Goal: Transaction & Acquisition: Purchase product/service

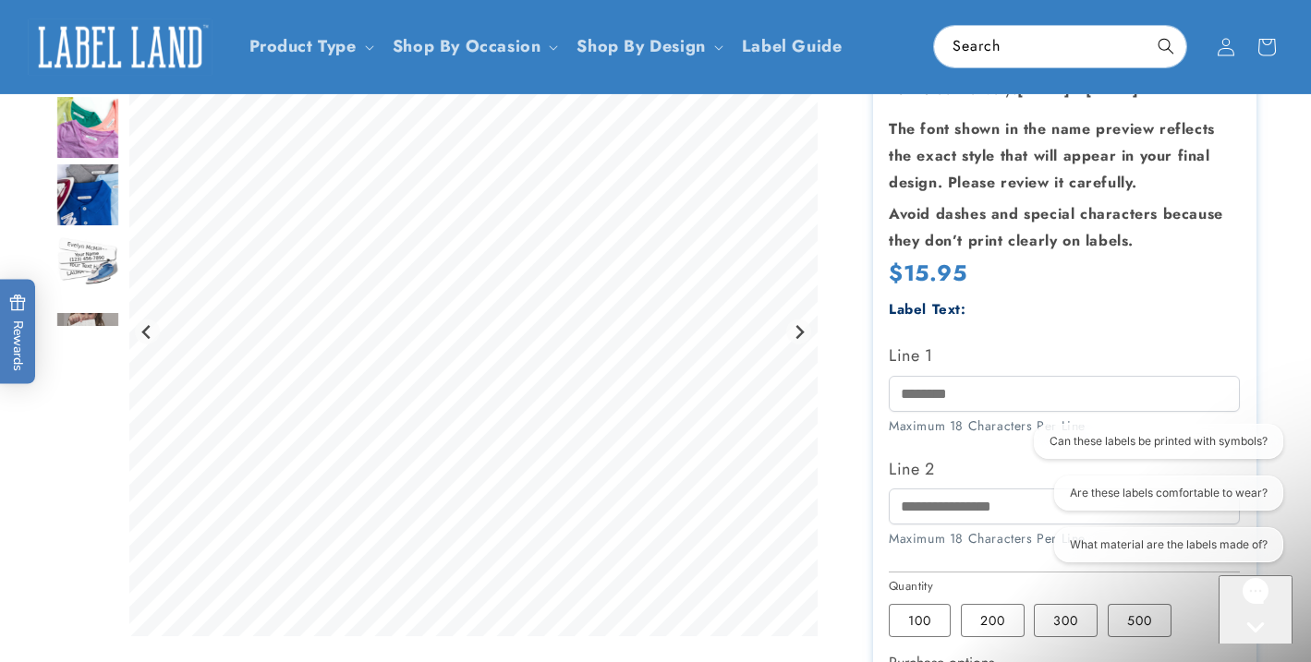
scroll to position [247, 0]
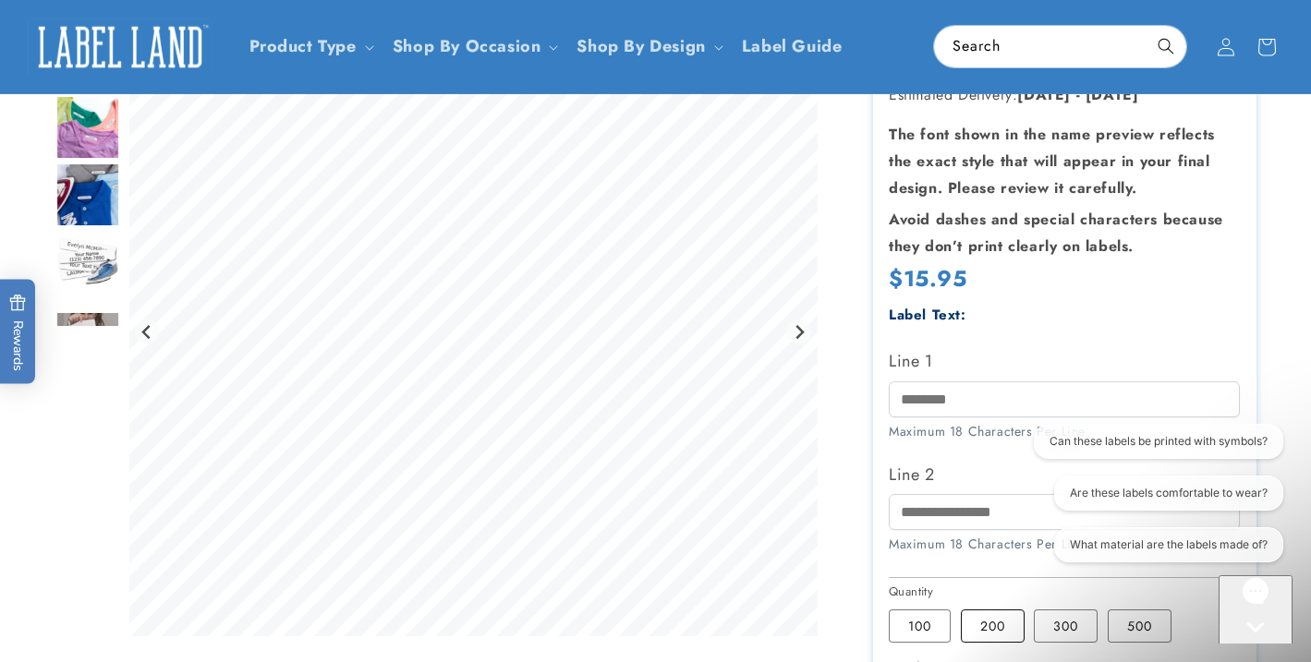
click at [999, 634] on label "200 Variant sold out or unavailable" at bounding box center [993, 626] width 64 height 33
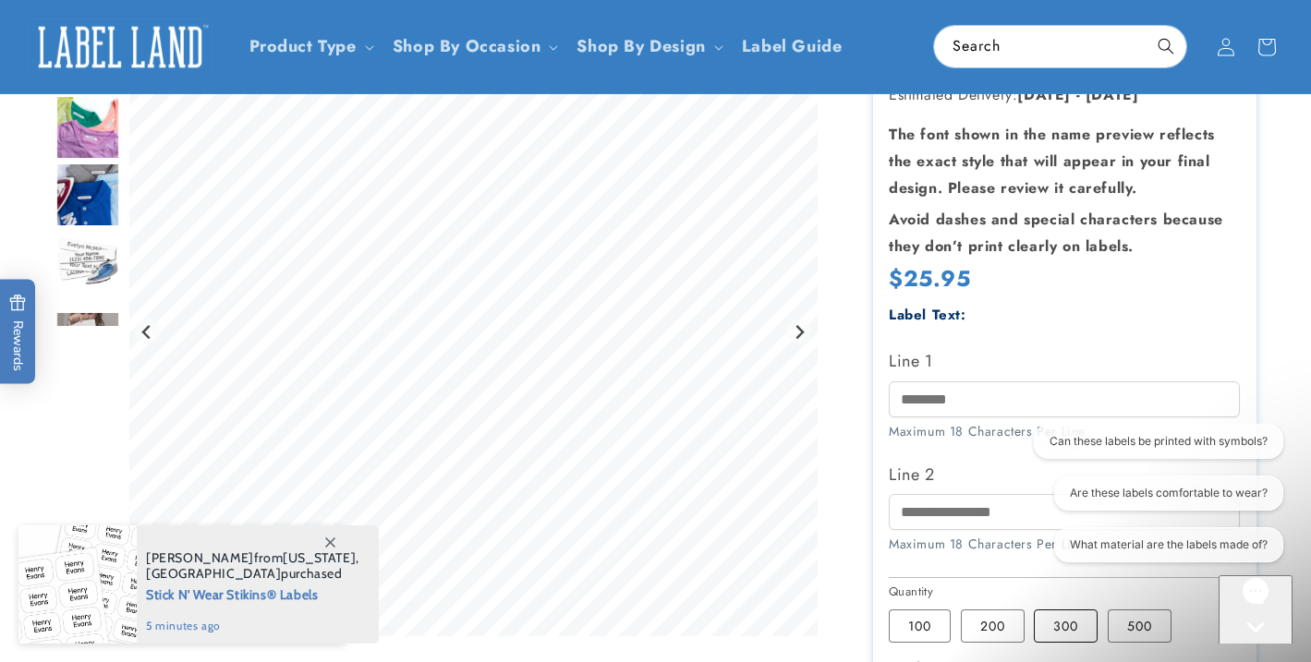
click at [1044, 631] on label "300 Variant sold out or unavailable" at bounding box center [1065, 626] width 64 height 33
click at [928, 632] on label "100 Variant sold out or unavailable" at bounding box center [919, 626] width 62 height 33
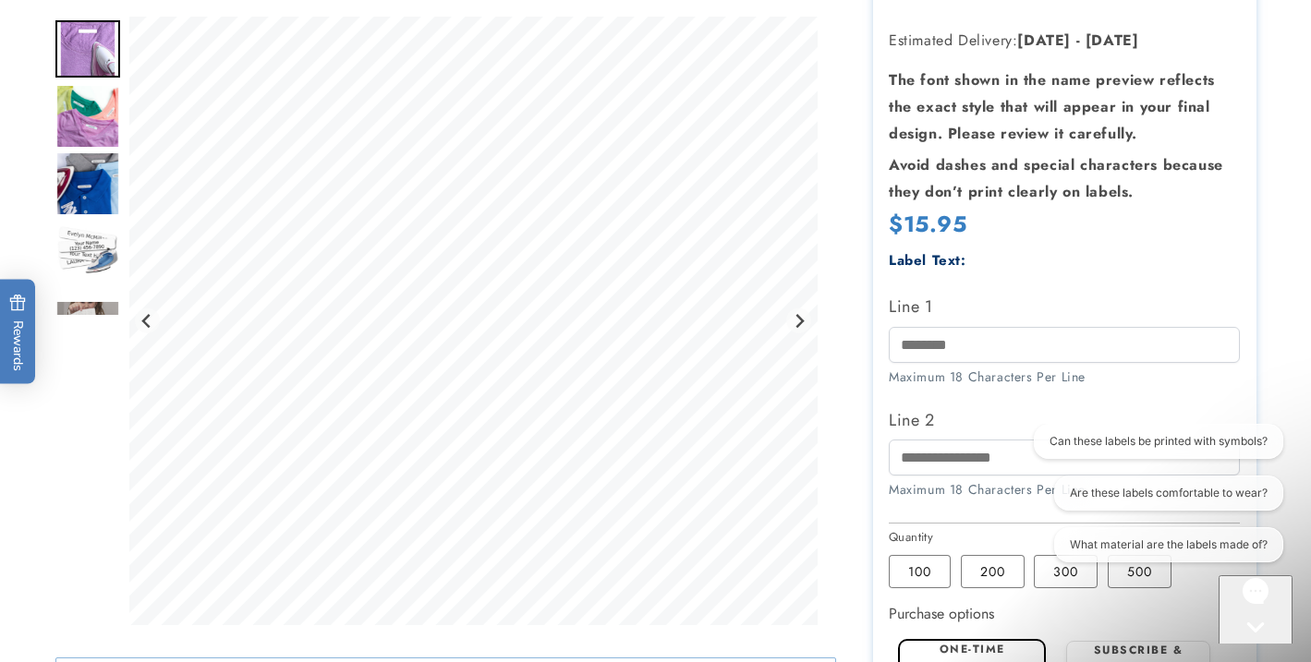
scroll to position [308, 0]
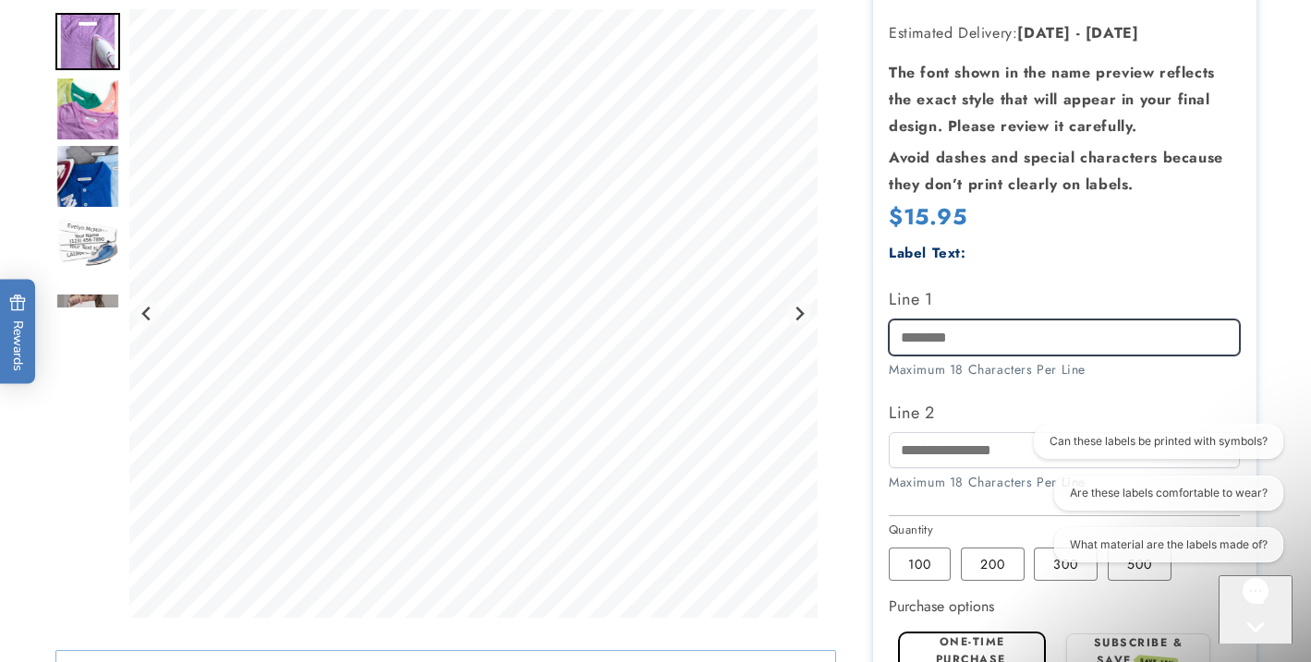
click at [958, 333] on input "Line 1" at bounding box center [1063, 338] width 351 height 36
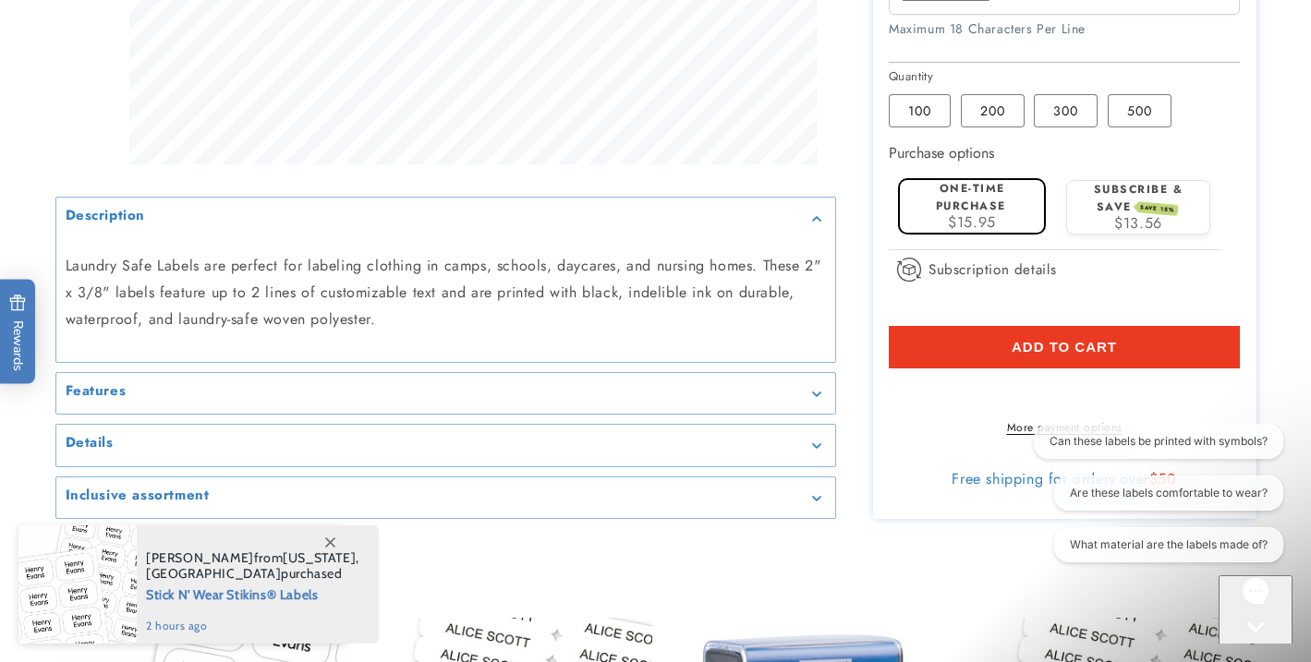
scroll to position [764, 0]
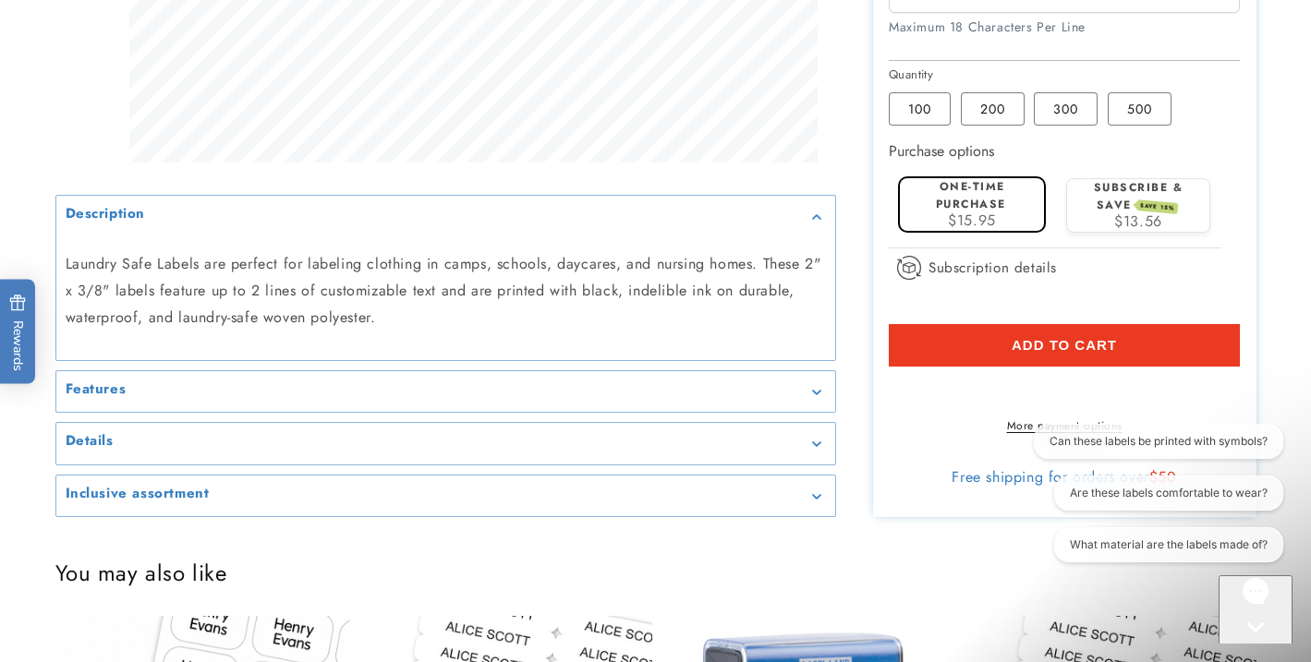
click at [949, 362] on button "Add to cart" at bounding box center [1063, 345] width 351 height 42
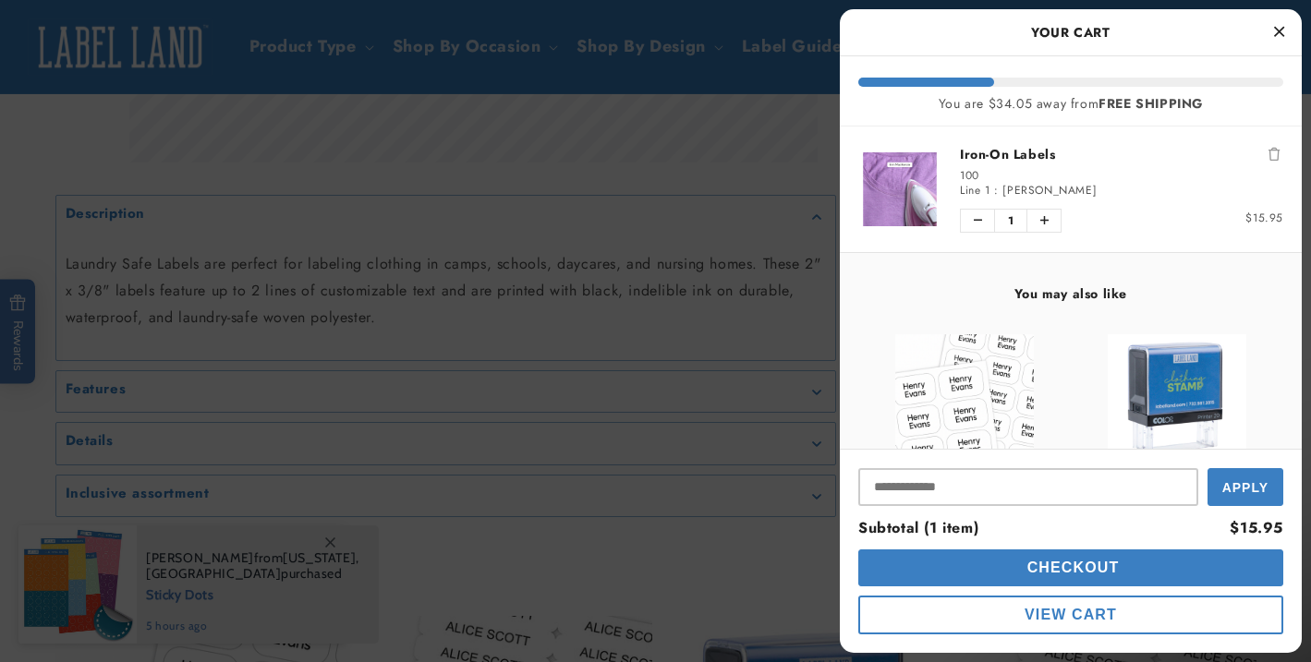
click at [1274, 156] on icon "Remove Iron-On Labels" at bounding box center [1273, 154] width 11 height 13
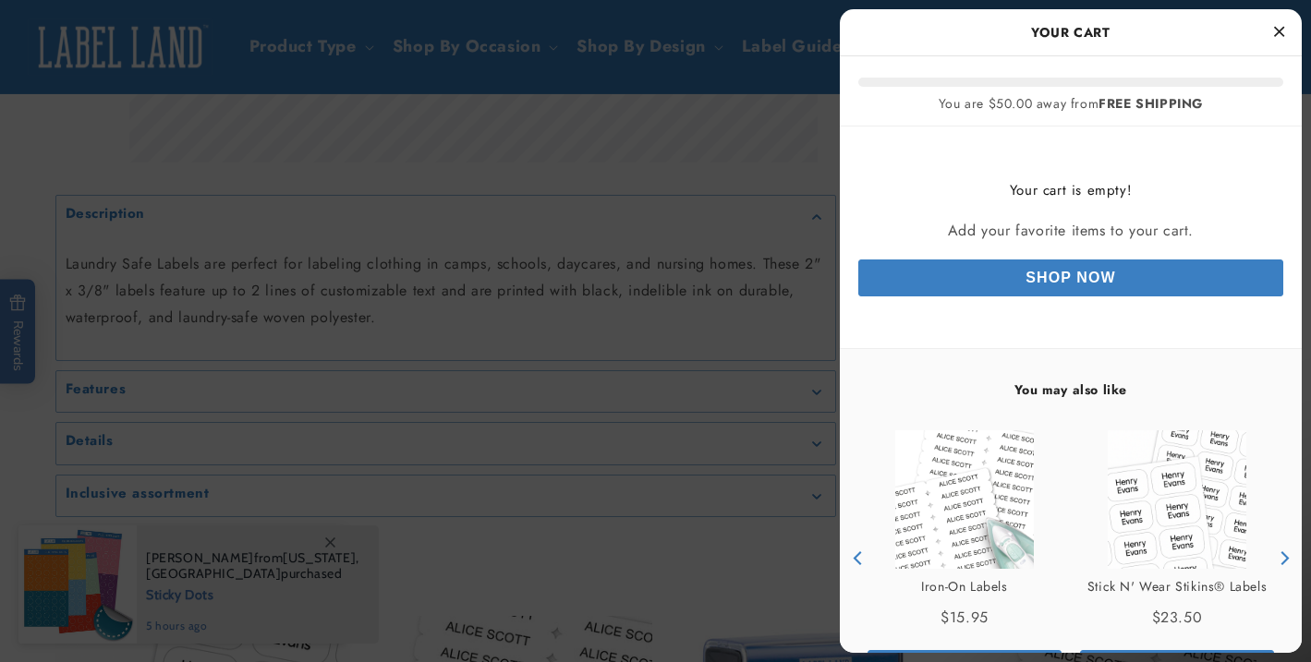
click at [1278, 29] on icon "Close Cart" at bounding box center [1279, 31] width 10 height 17
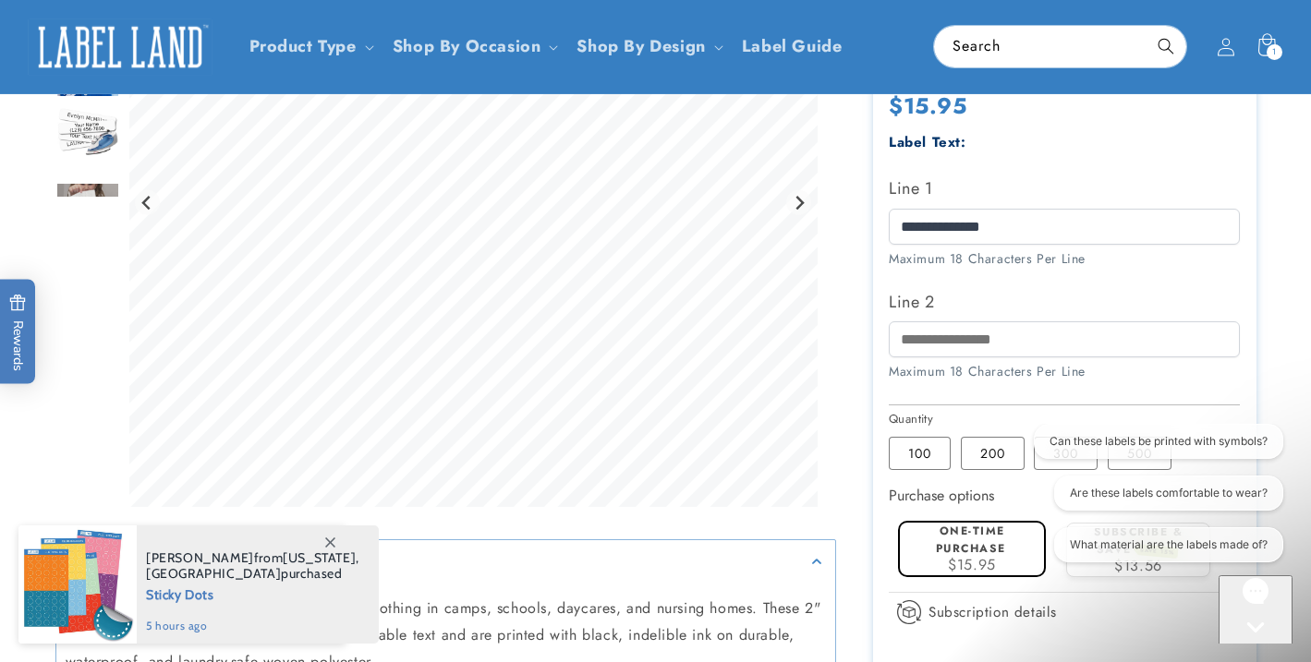
scroll to position [418, 0]
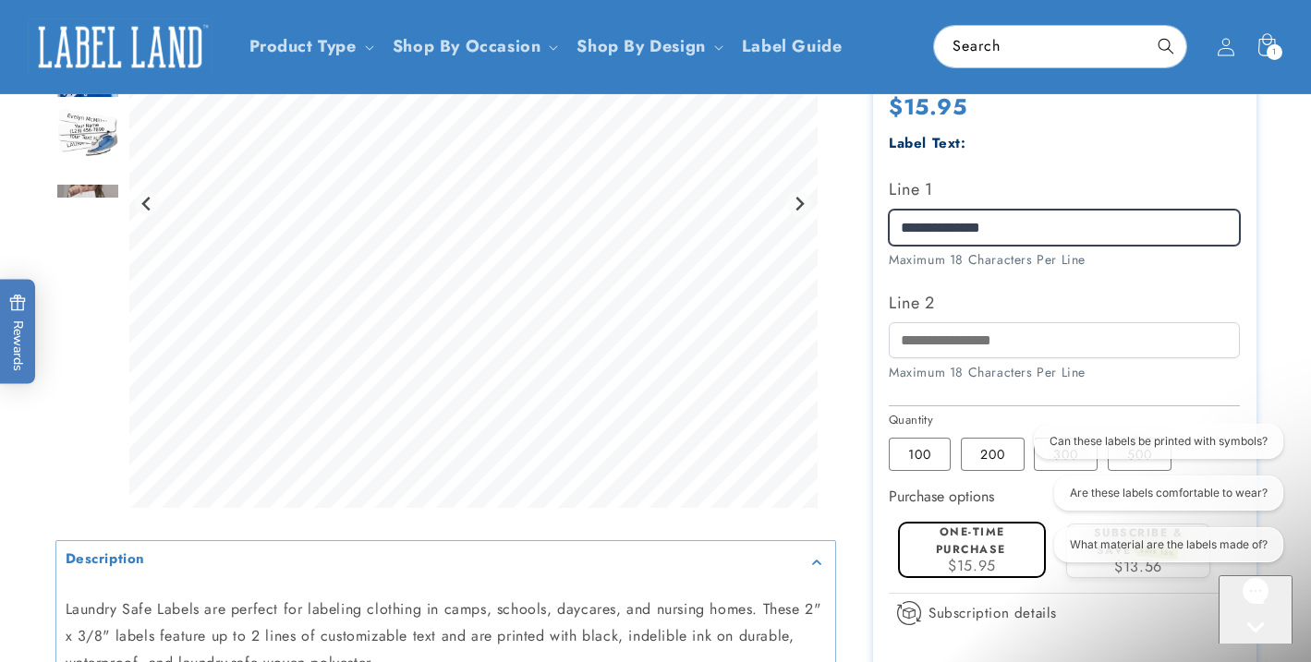
click at [776, 237] on div at bounding box center [655, 319] width 1201 height 1086
click at [914, 229] on input "**********" at bounding box center [1063, 228] width 351 height 36
click at [793, 205] on div at bounding box center [655, 319] width 1201 height 1086
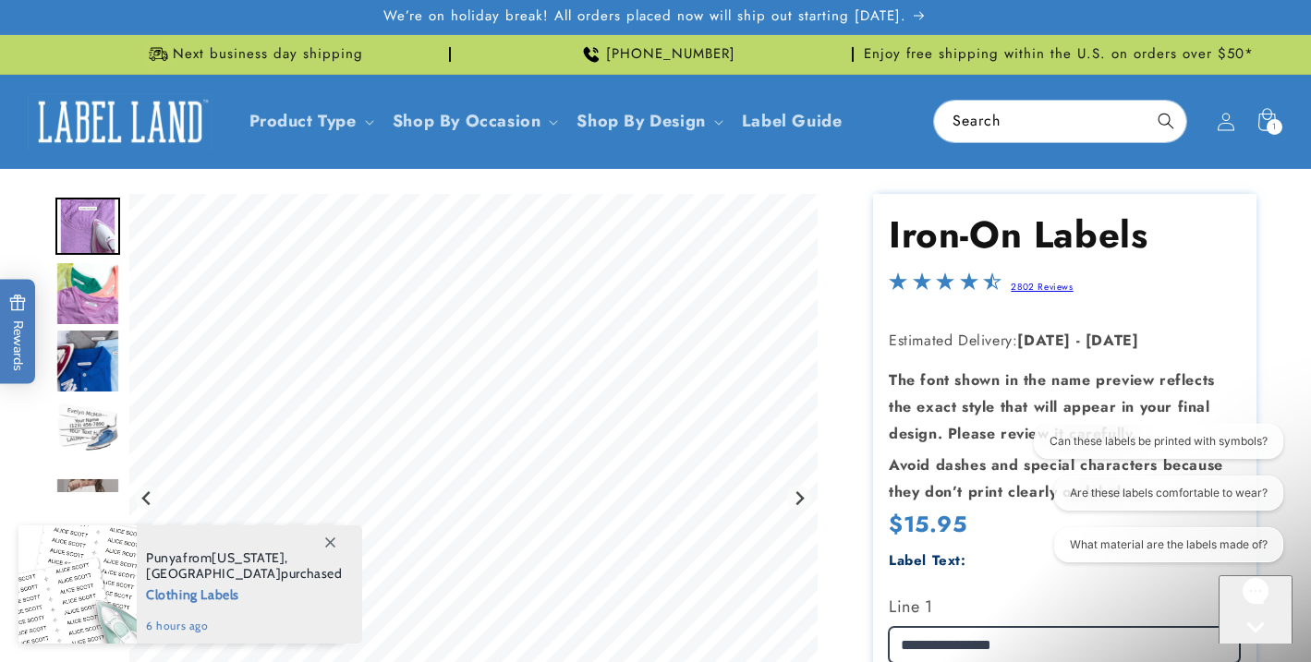
scroll to position [3, 0]
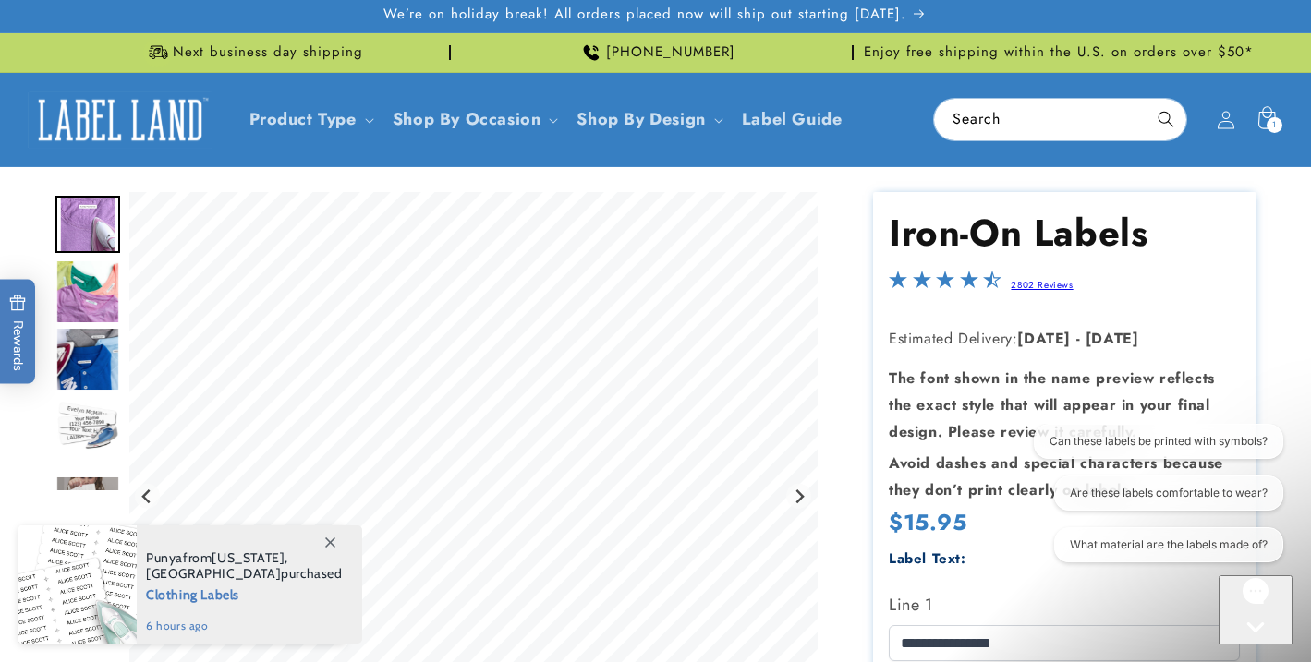
click at [102, 429] on img "Go to slide 4" at bounding box center [87, 426] width 65 height 65
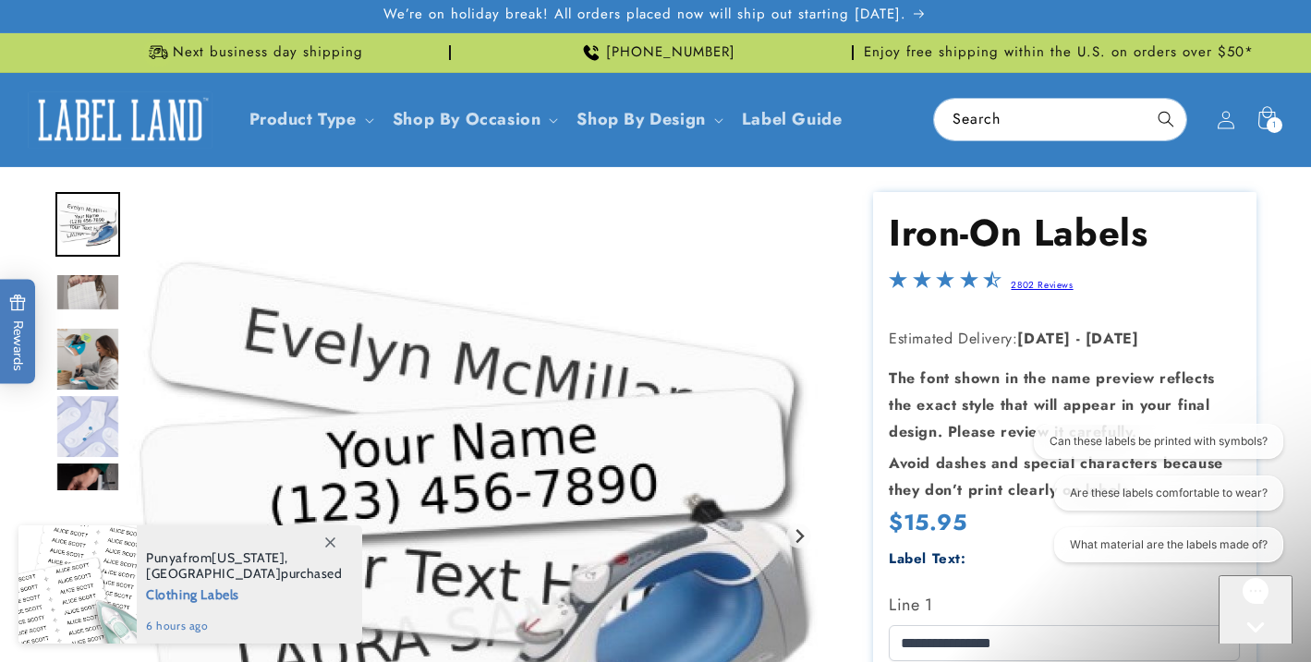
click at [94, 245] on img "Go to slide 4" at bounding box center [87, 224] width 65 height 65
click at [85, 305] on img "Go to slide 5" at bounding box center [87, 292] width 65 height 38
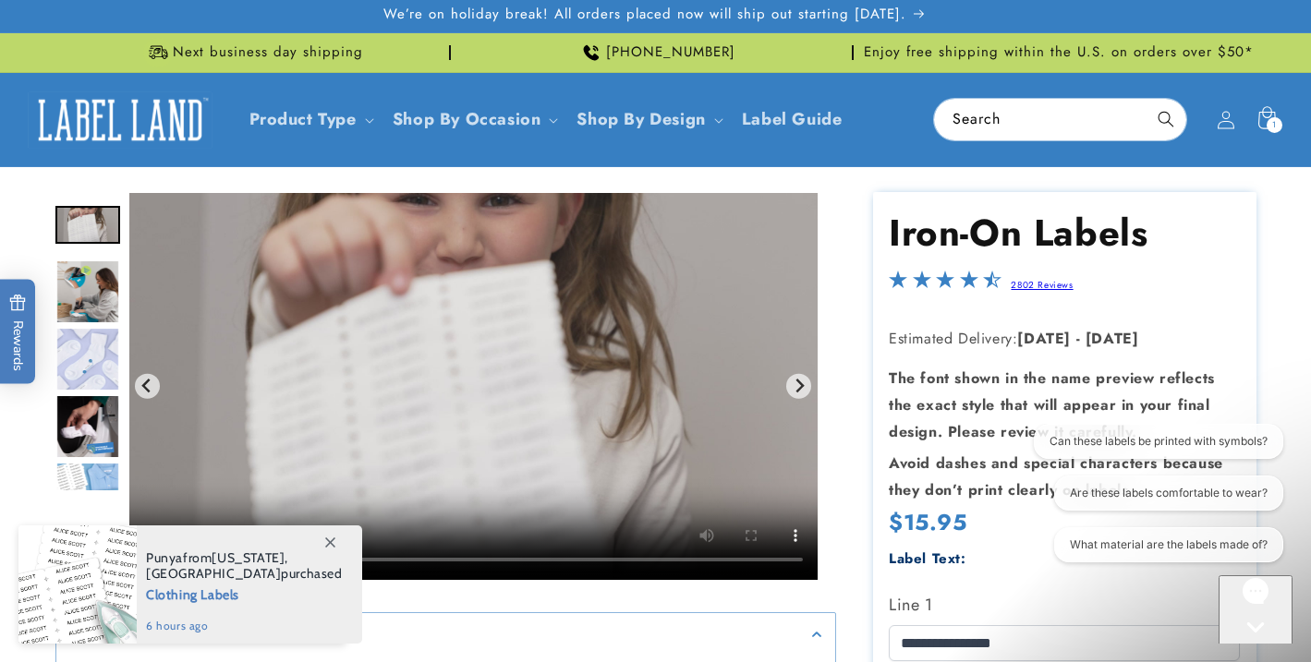
click at [91, 421] on img "Go to slide 8" at bounding box center [87, 426] width 65 height 65
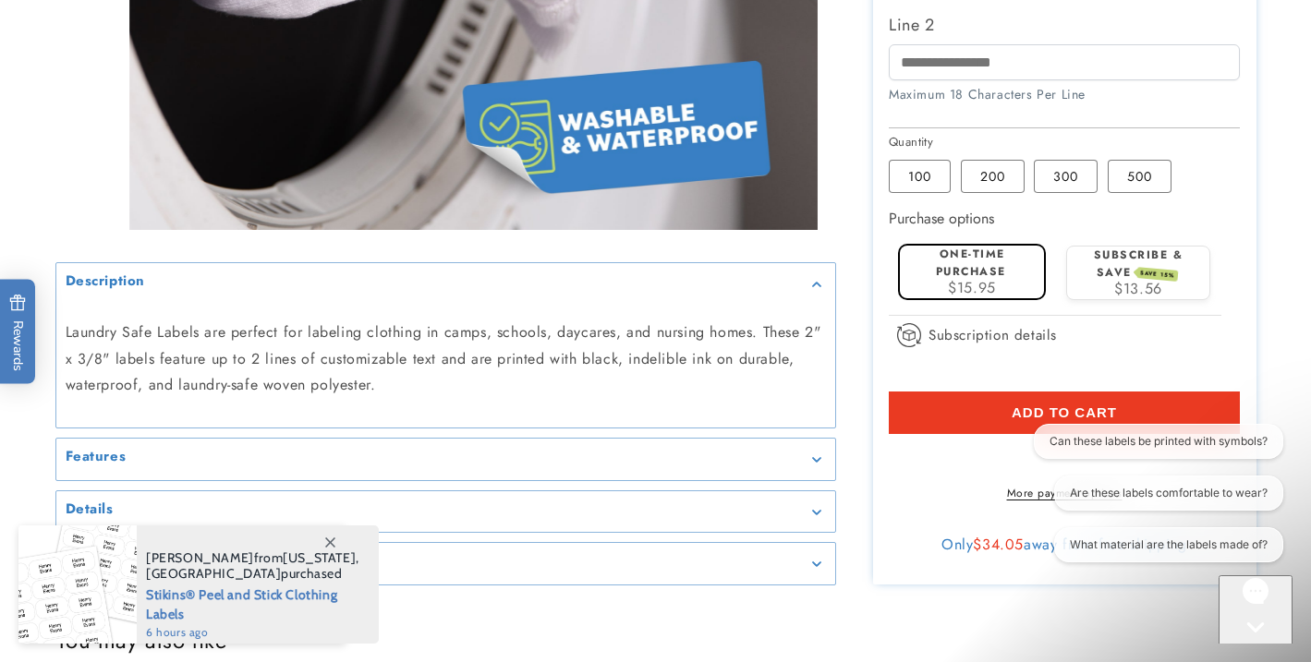
scroll to position [699, 0]
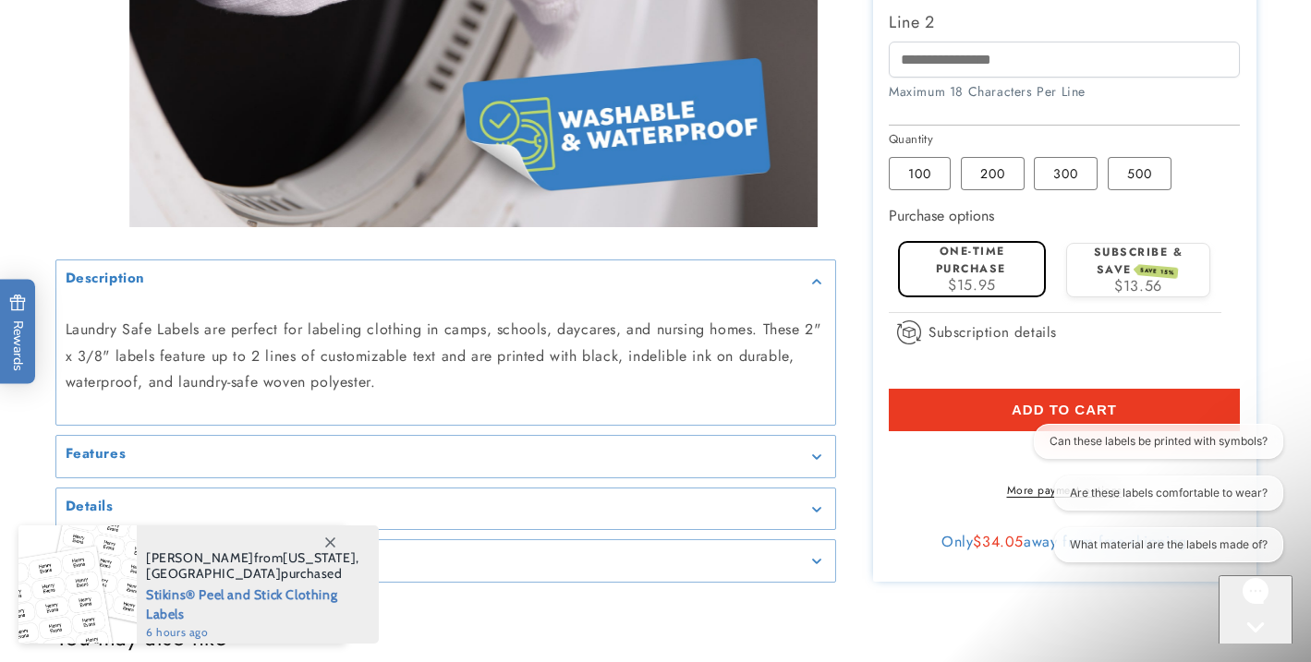
click at [965, 410] on button "Add to cart" at bounding box center [1063, 410] width 351 height 42
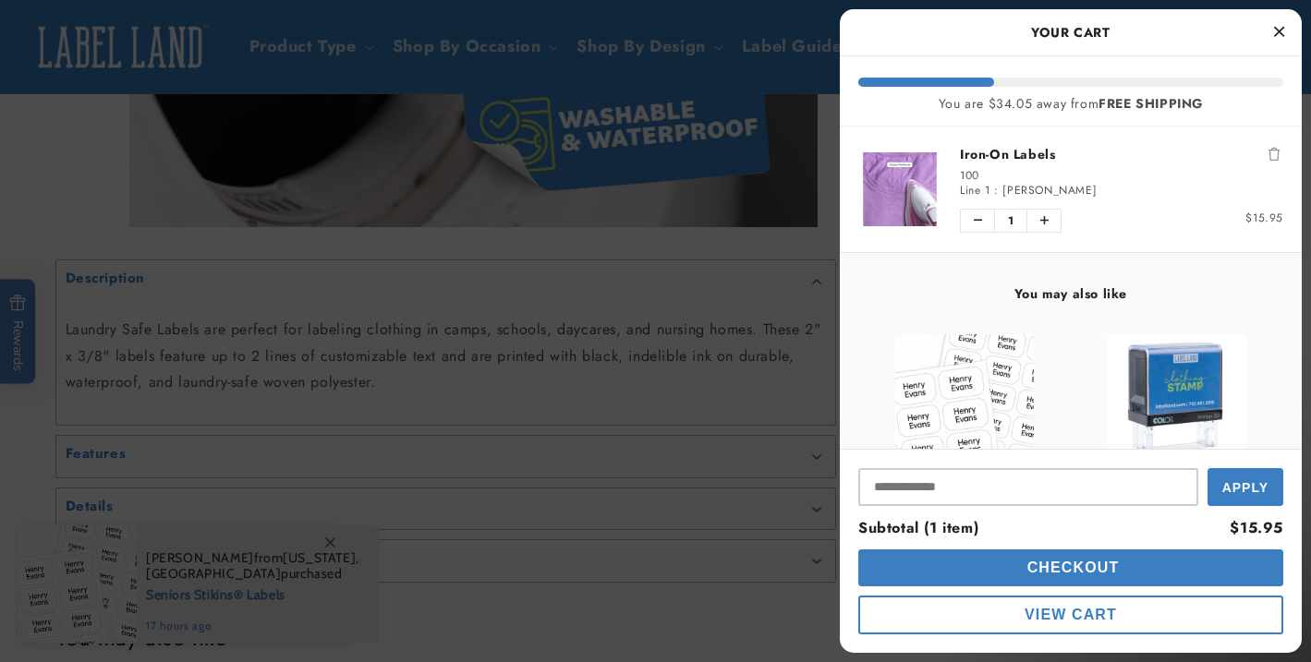
click at [1276, 31] on icon "Close Cart" at bounding box center [1279, 31] width 10 height 17
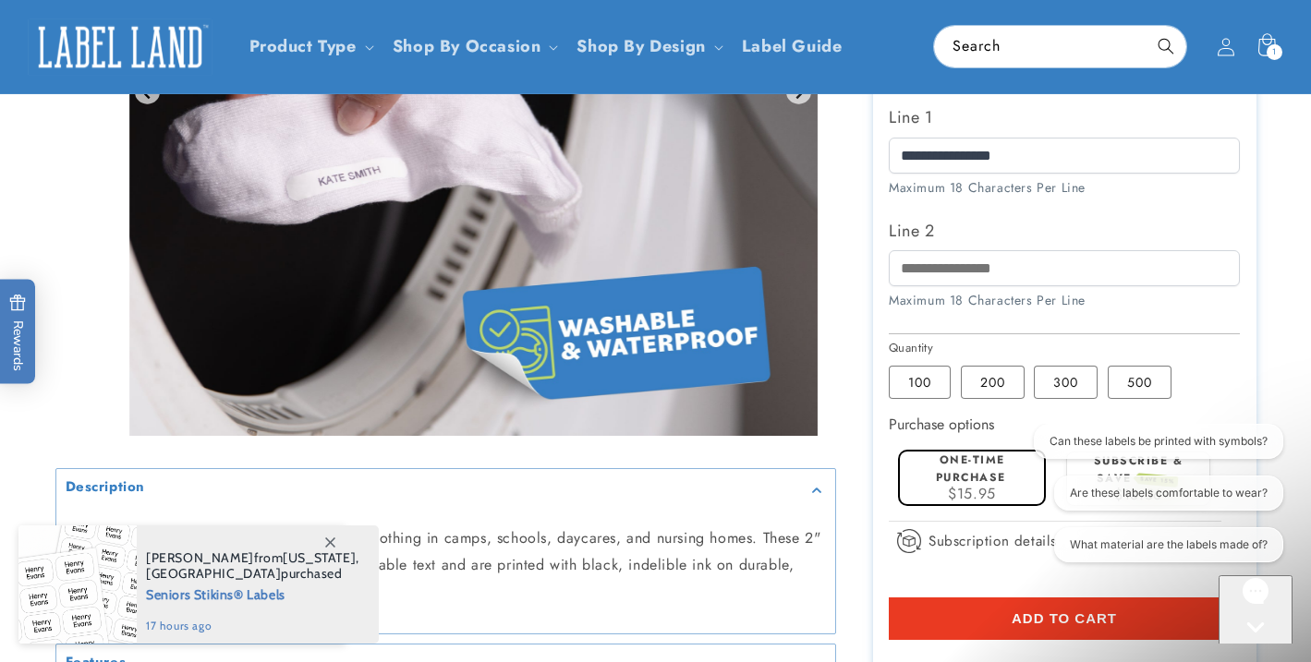
scroll to position [460, 0]
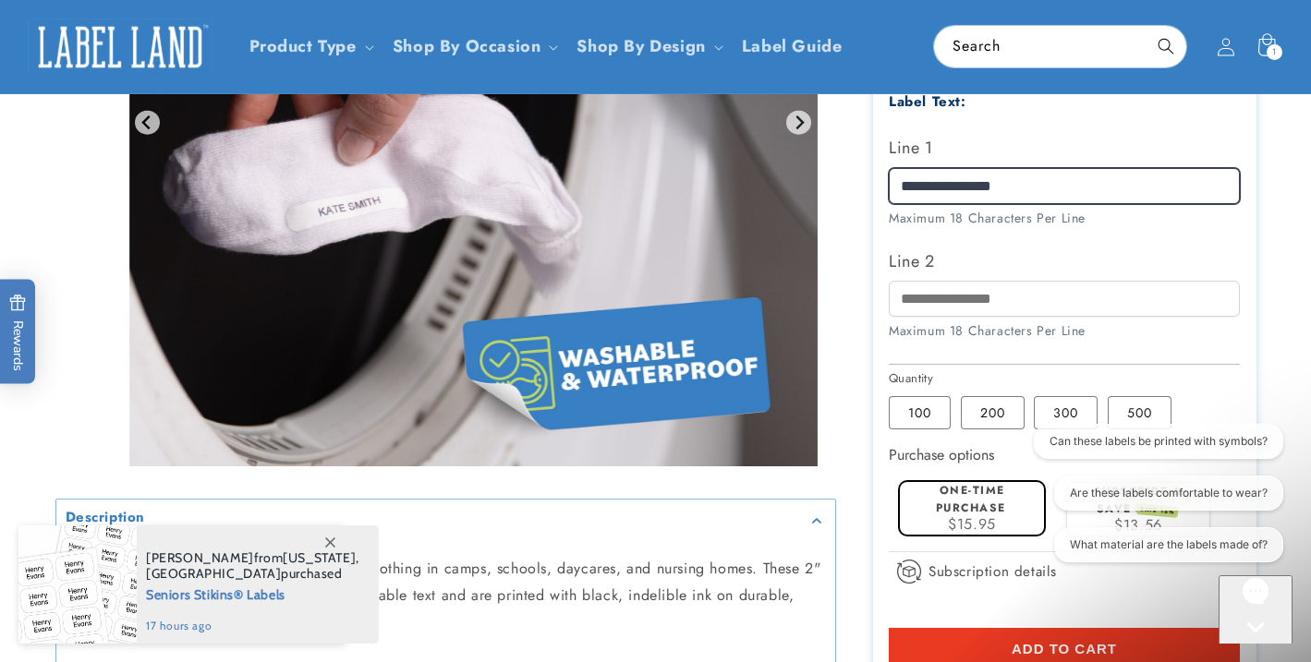
drag, startPoint x: 946, startPoint y: 188, endPoint x: 911, endPoint y: 187, distance: 35.1
click at [911, 187] on input "**********" at bounding box center [1063, 186] width 351 height 36
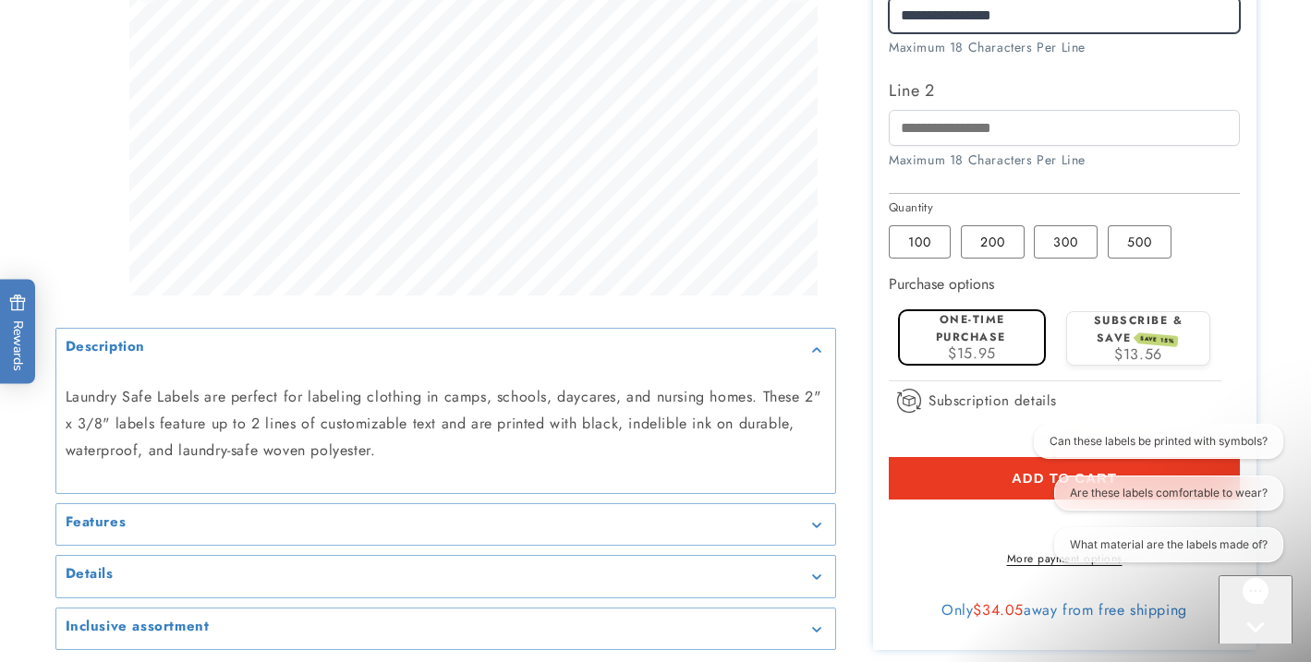
scroll to position [633, 0]
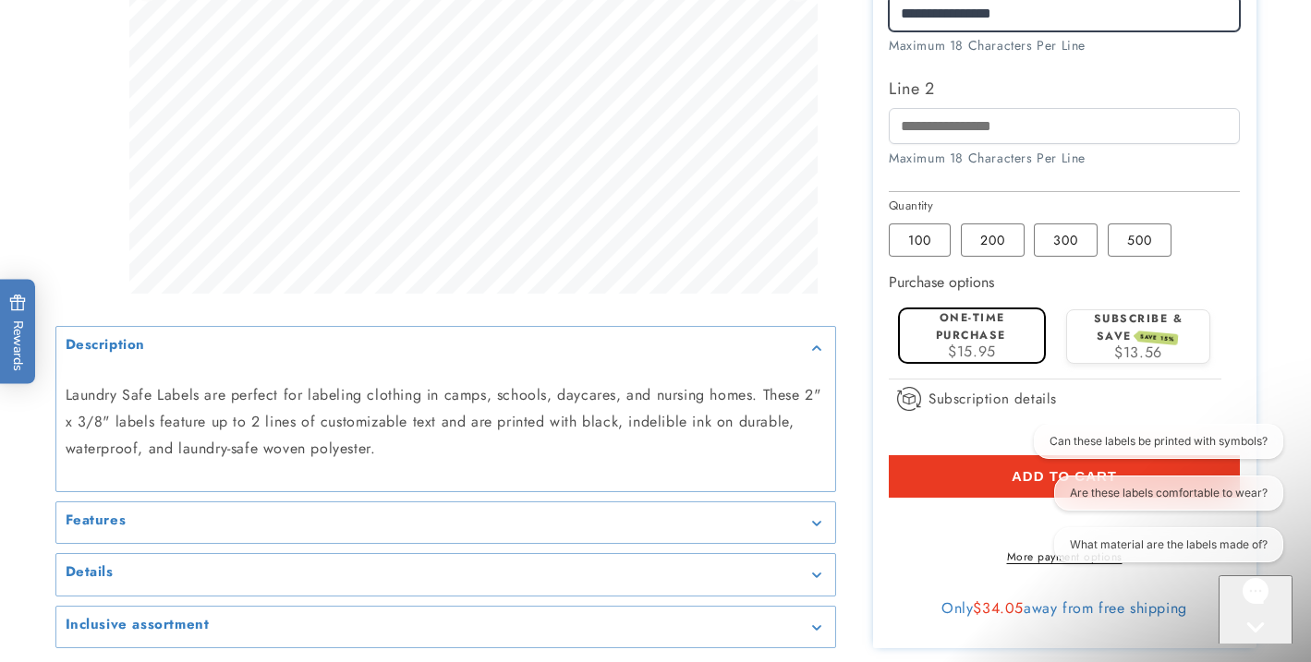
type input "**********"
click at [980, 475] on button "Add to cart" at bounding box center [1063, 476] width 351 height 42
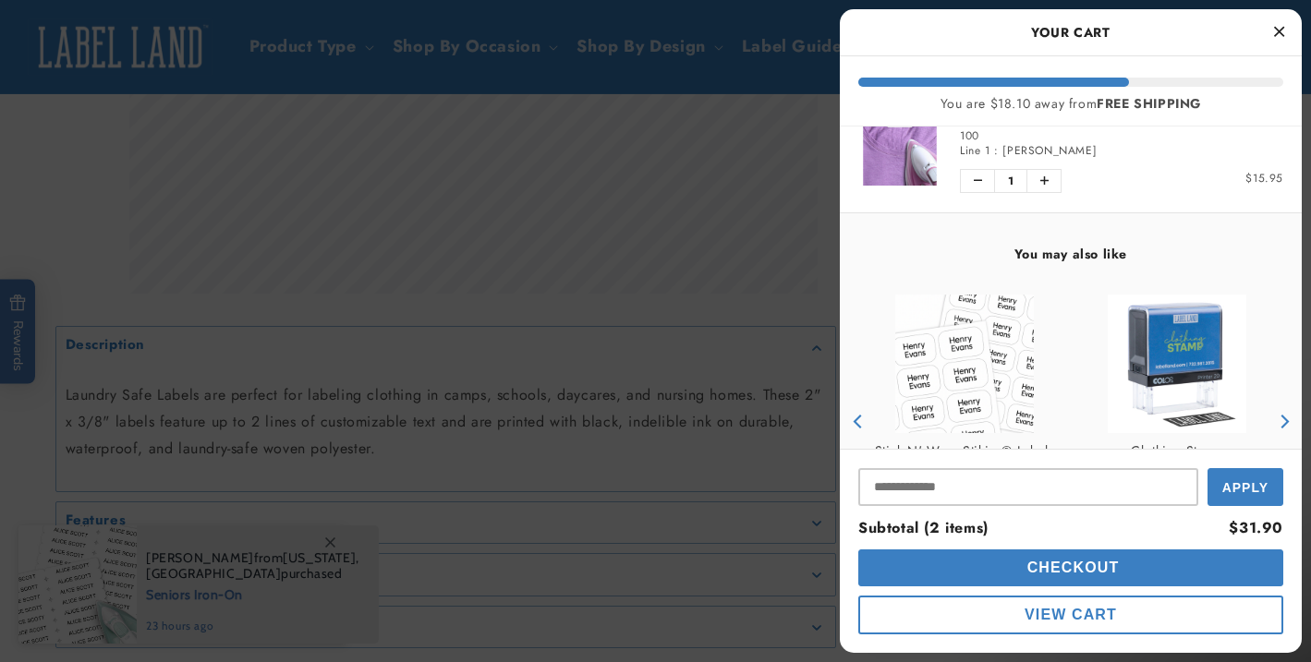
scroll to position [304, 0]
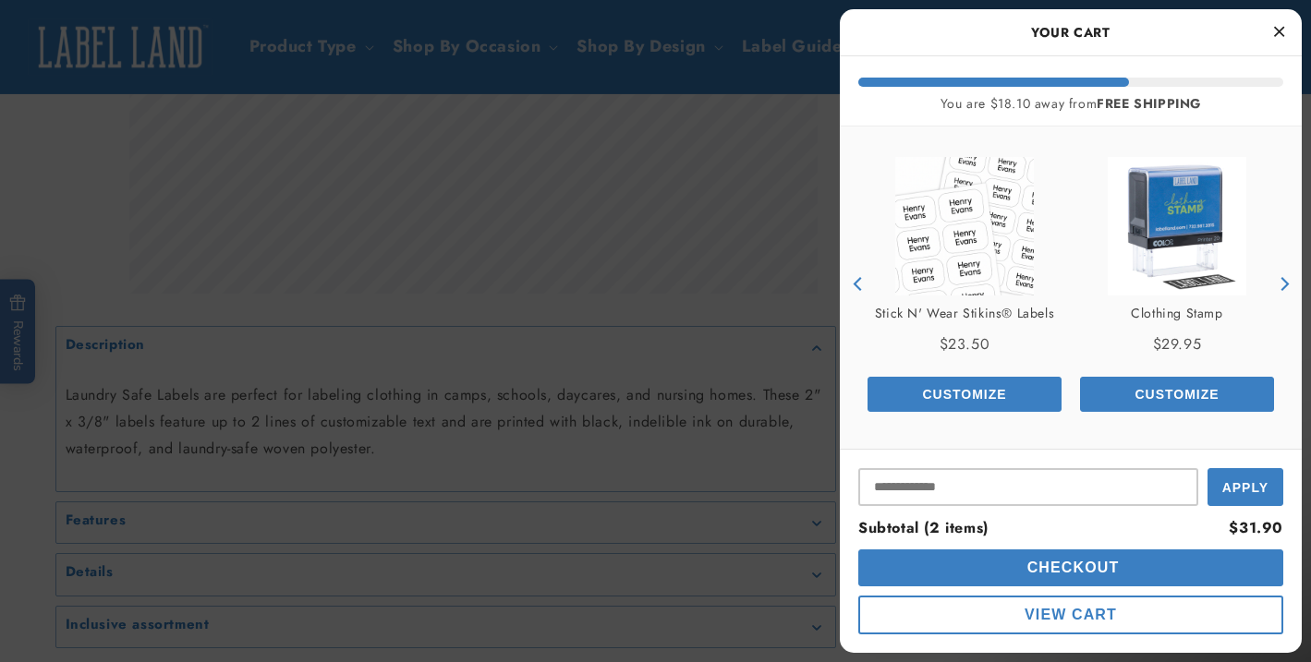
click at [1221, 220] on img "product" at bounding box center [1176, 226] width 139 height 139
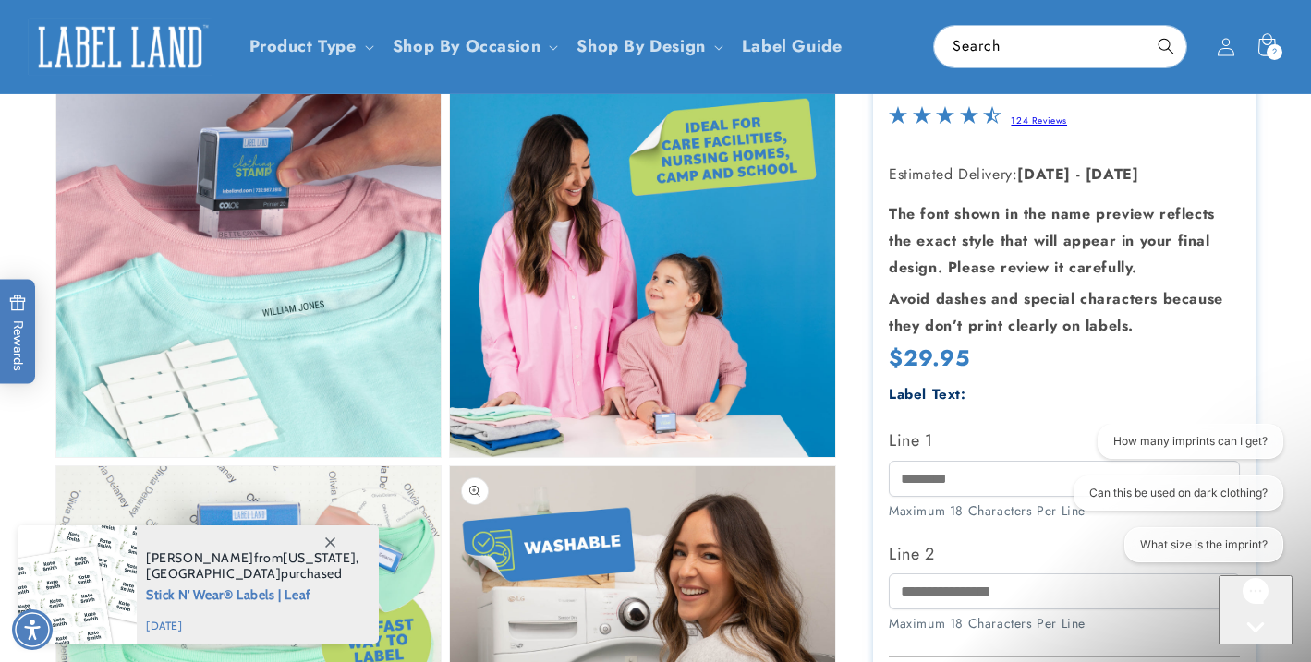
scroll to position [645, 0]
click at [1030, 117] on link "124 Reviews" at bounding box center [1038, 121] width 56 height 14
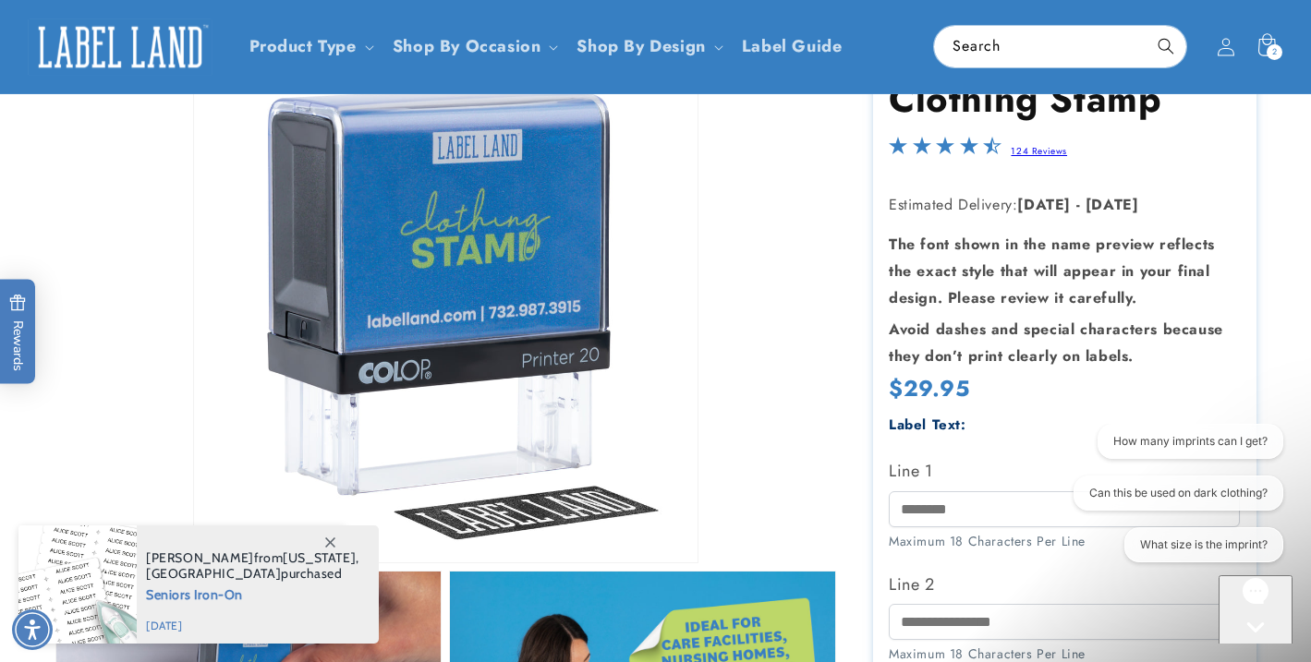
scroll to position [0, 0]
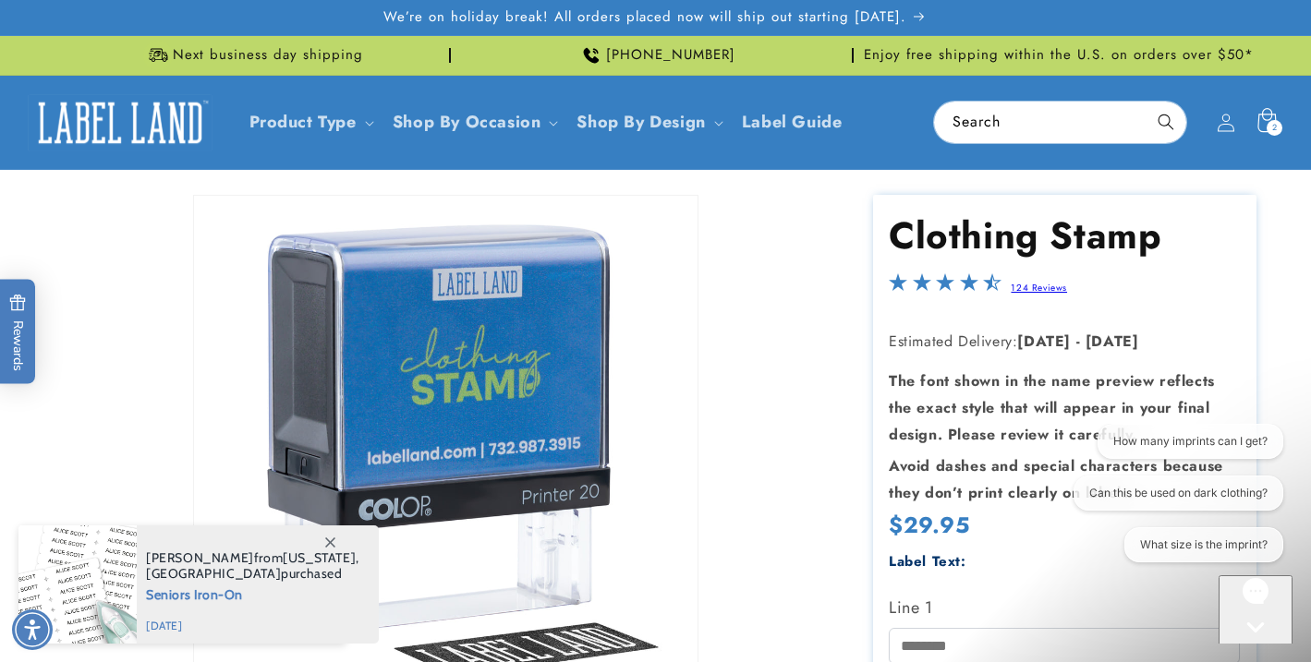
click at [1268, 116] on icon at bounding box center [1265, 122] width 43 height 43
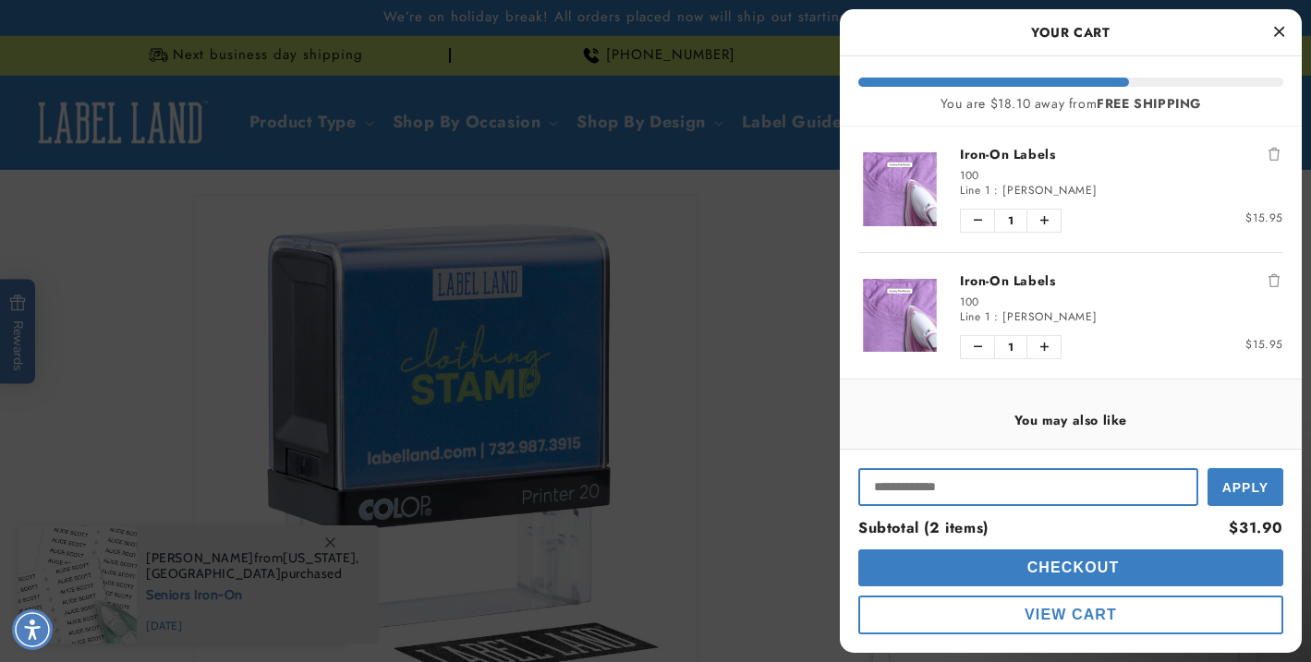
click at [936, 501] on input "Input Discount" at bounding box center [1028, 487] width 340 height 38
type input "**********"
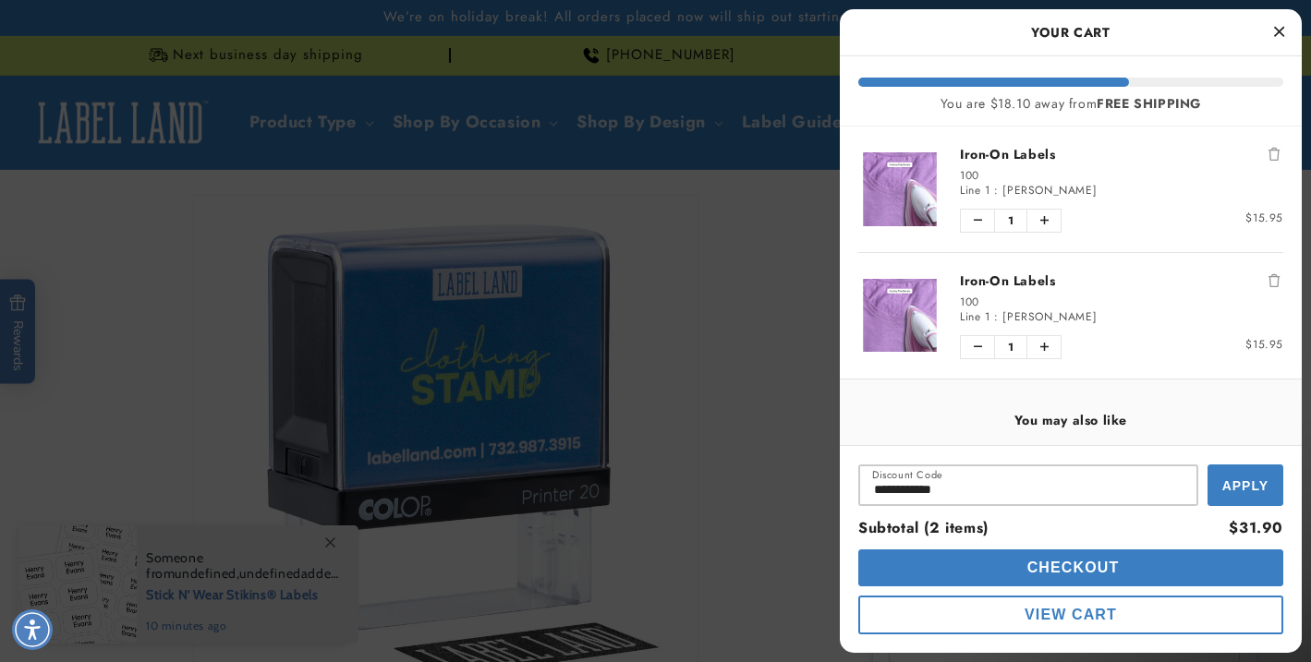
click at [1231, 500] on button "Apply" at bounding box center [1245, 486] width 76 height 42
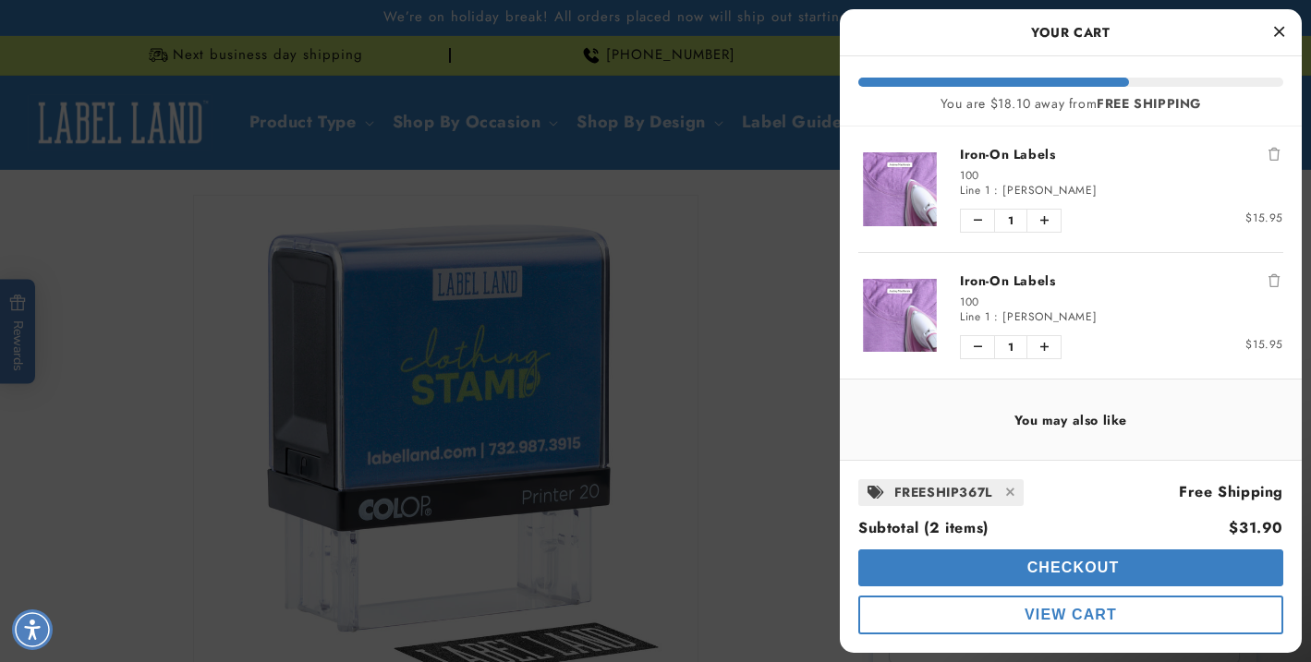
click at [1099, 564] on span "Checkout" at bounding box center [1070, 568] width 97 height 16
